Goal: Information Seeking & Learning: Learn about a topic

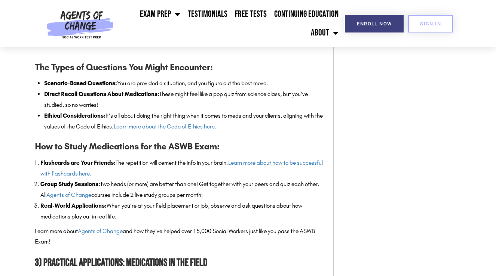
scroll to position [1197, 0]
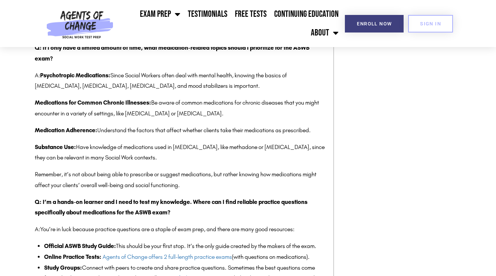
scroll to position [2432, 0]
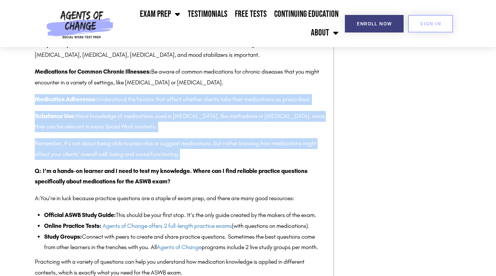
drag, startPoint x: 31, startPoint y: 120, endPoint x: 190, endPoint y: 177, distance: 167.9
copy div "Medication Adherence: Understand the factors that affect whether clients take t…"
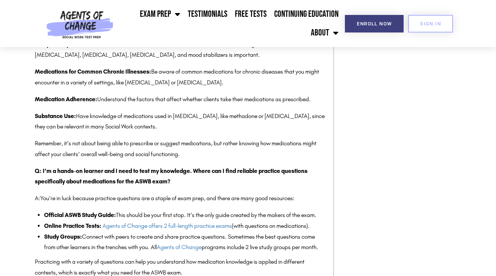
click at [102, 61] on p "A: Psychotropic Medications: Since Social Workers often deal with mental health…" at bounding box center [180, 50] width 291 height 22
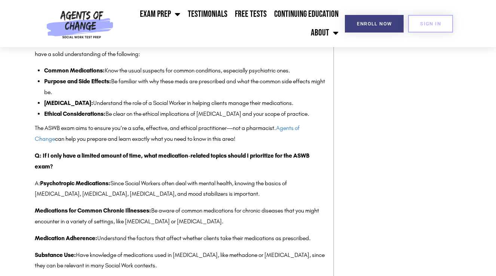
scroll to position [2291, 0]
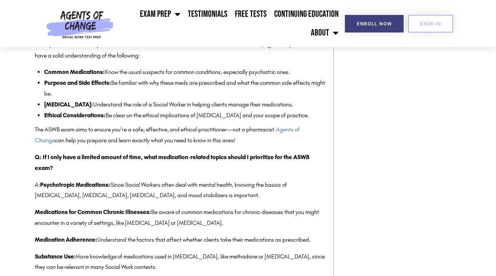
drag, startPoint x: 44, startPoint y: 93, endPoint x: 87, endPoint y: 102, distance: 43.5
click at [87, 99] on li "Purpose and Side Effects: Be familiar with why these meds are prescribed and wh…" at bounding box center [185, 89] width 282 height 22
copy li "Purpose and Side Effects: Be familiar with why these meds are prescribed and wh…"
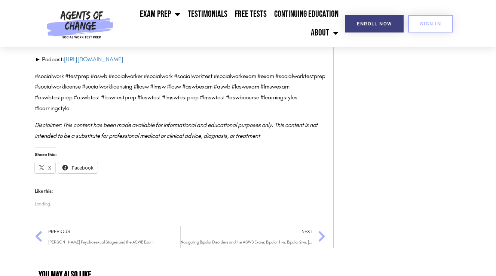
scroll to position [2933, 0]
